Goal: Task Accomplishment & Management: Use online tool/utility

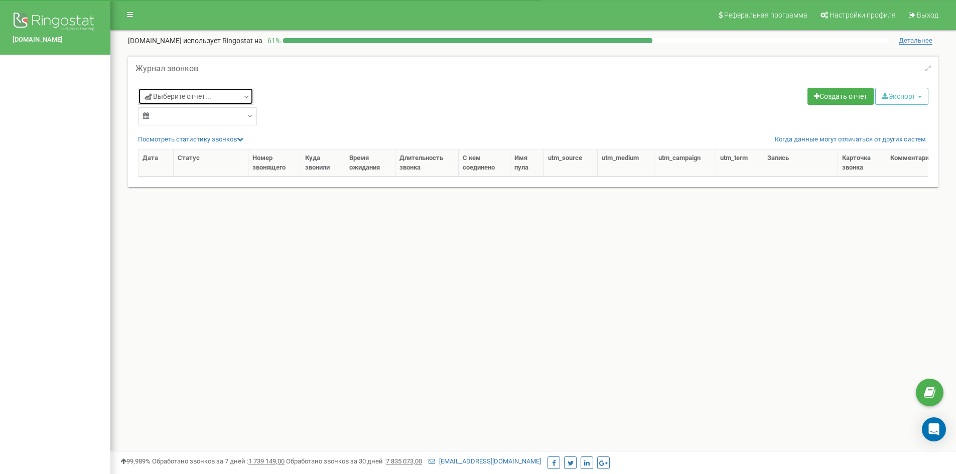
click at [247, 94] on icon at bounding box center [247, 97] width 8 height 10
click at [285, 92] on div "Выберите отчет..." at bounding box center [332, 98] width 388 height 20
click at [240, 118] on input "text" at bounding box center [195, 118] width 107 height 15
click at [278, 117] on div "Выберите отчет..." at bounding box center [331, 107] width 403 height 38
drag, startPoint x: 263, startPoint y: 120, endPoint x: 252, endPoint y: 121, distance: 11.1
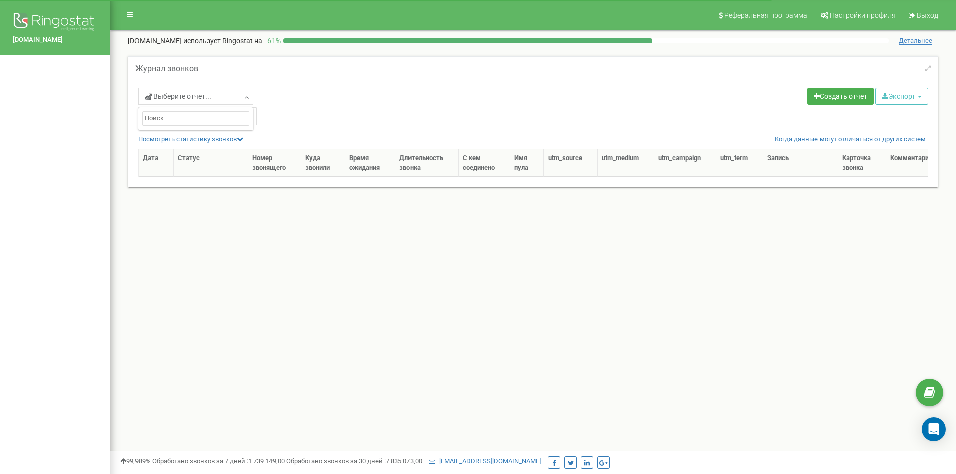
click at [263, 119] on div "Выберите отчет..." at bounding box center [331, 107] width 403 height 38
drag, startPoint x: 311, startPoint y: 116, endPoint x: 290, endPoint y: 124, distance: 22.6
click at [310, 116] on div "Выберите отчет..." at bounding box center [331, 107] width 403 height 38
drag, startPoint x: 259, startPoint y: 131, endPoint x: 254, endPoint y: 128, distance: 5.6
click at [258, 131] on div "Выберите отчет... Создать отчет Экспорт CSV (.csv) Excel (.xls) Excel 2007 (.xl…" at bounding box center [533, 133] width 810 height 107
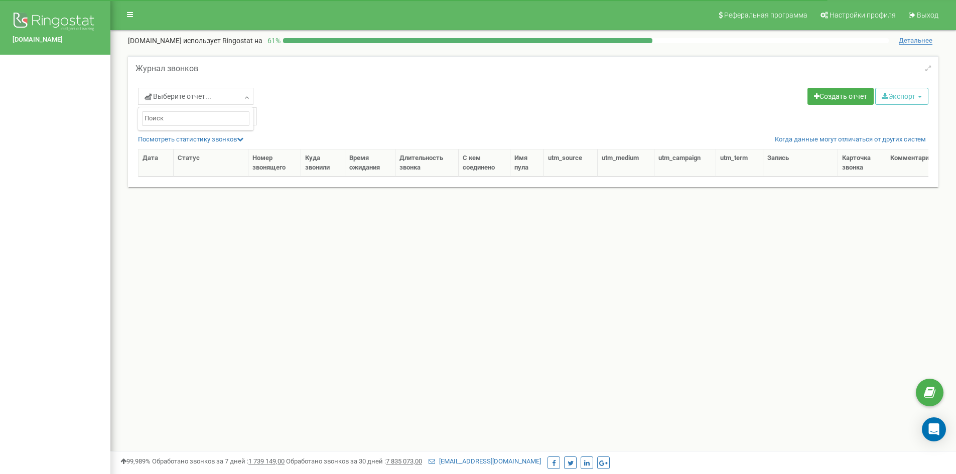
click at [242, 124] on input "text" at bounding box center [195, 118] width 107 height 15
click at [297, 125] on div "Выберите отчет..." at bounding box center [331, 107] width 403 height 38
click at [244, 117] on input "[DATE] - [DATE]" at bounding box center [197, 116] width 119 height 18
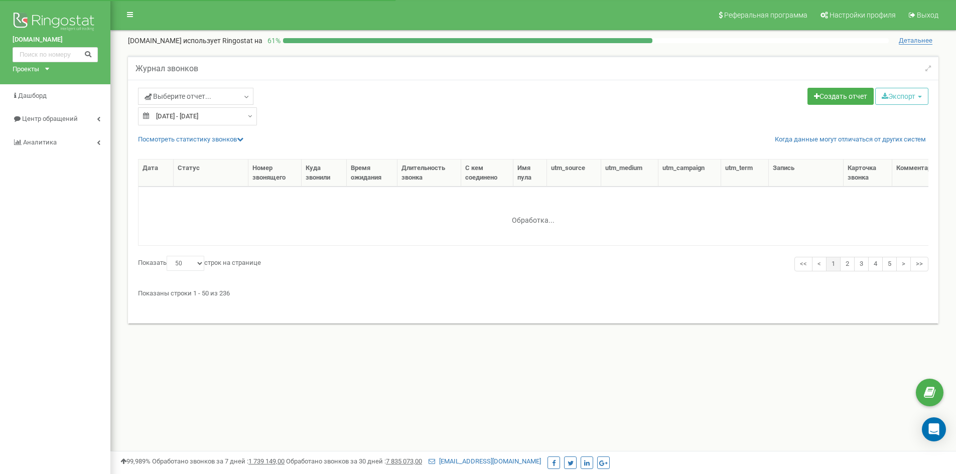
select select "50"
